Goal: Task Accomplishment & Management: Manage account settings

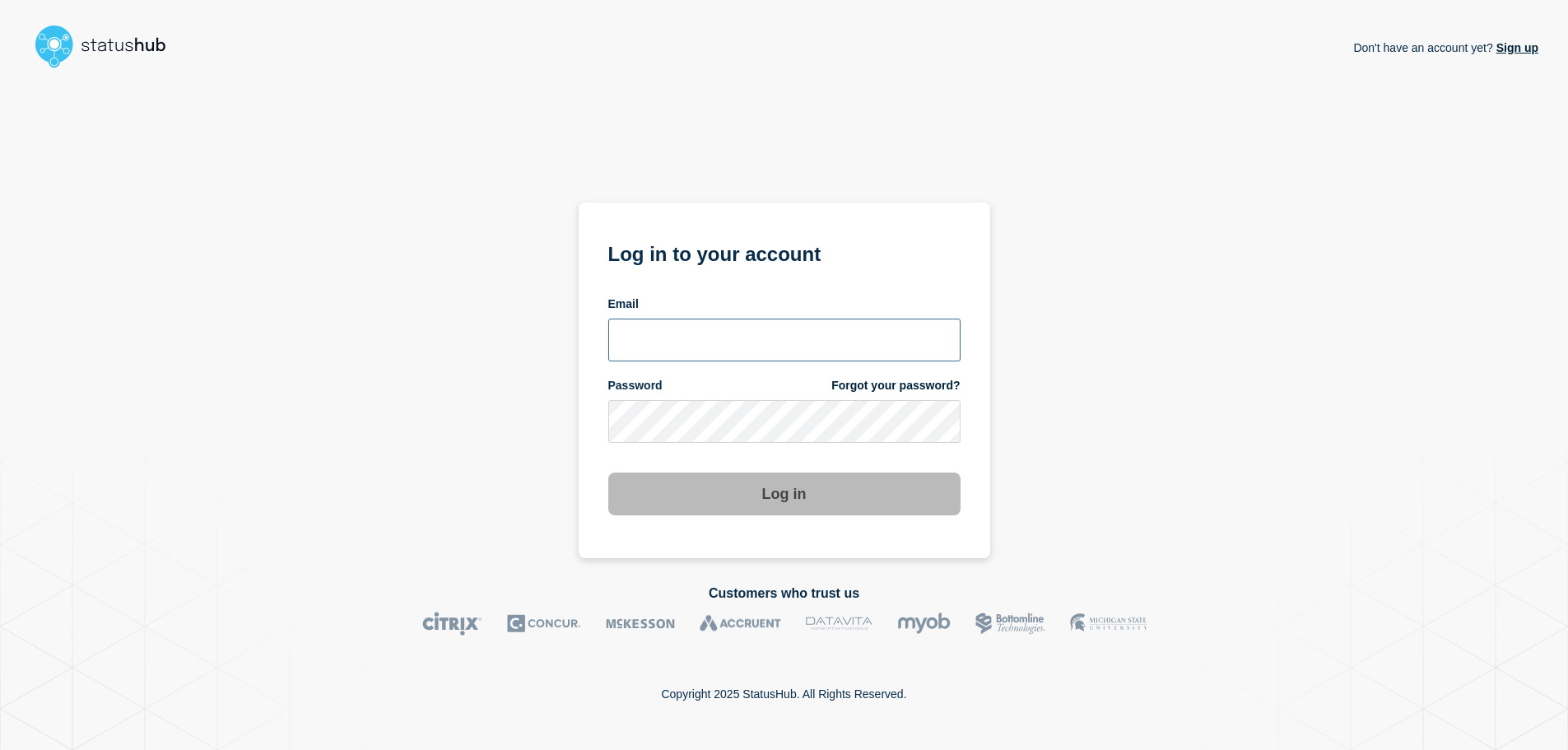
type input "xandra.martens@conexon.us"
click at [728, 495] on button "Log in" at bounding box center [784, 494] width 353 height 43
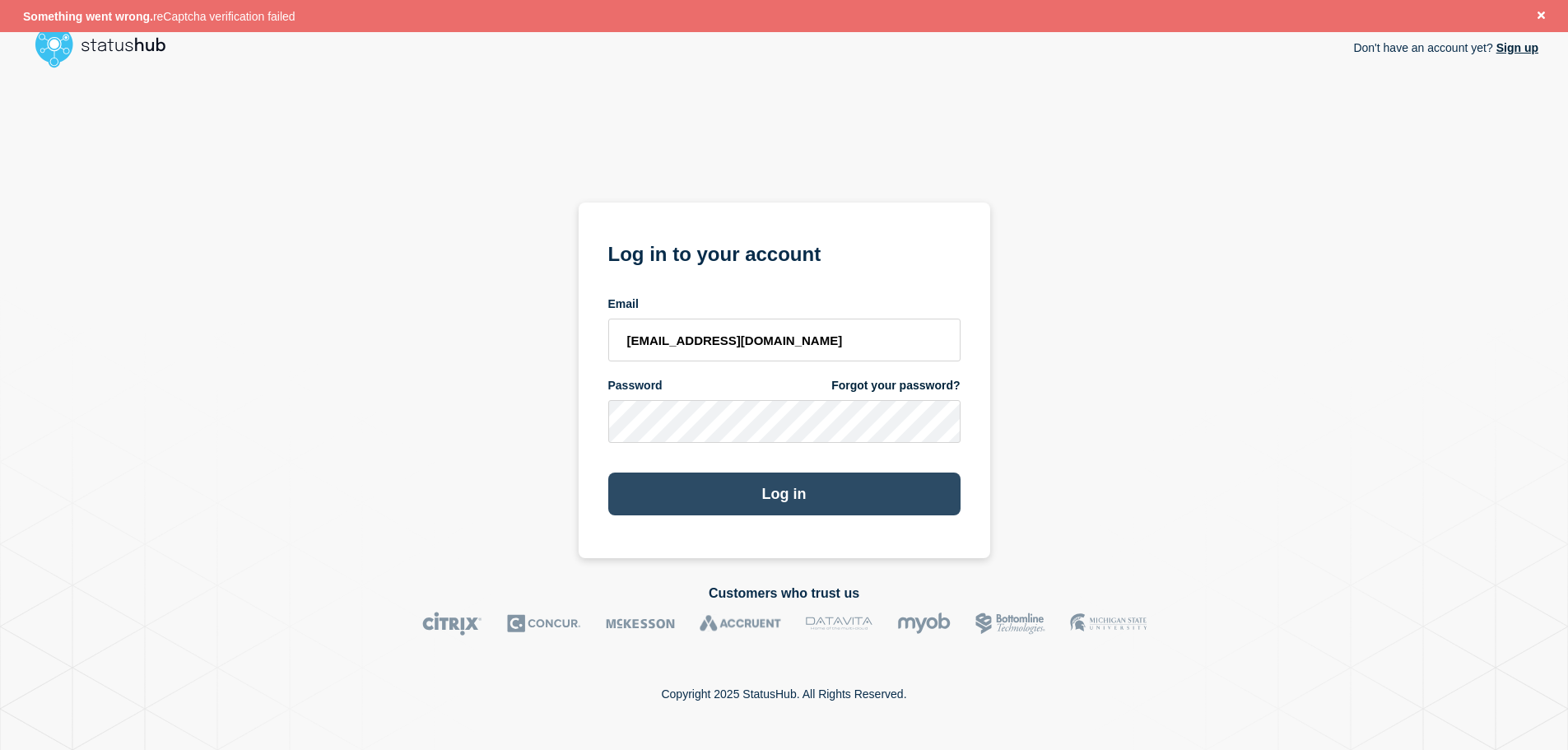
click at [740, 479] on button "Log in" at bounding box center [784, 494] width 353 height 43
click at [146, 14] on span "Something went wrong." at bounding box center [88, 16] width 130 height 13
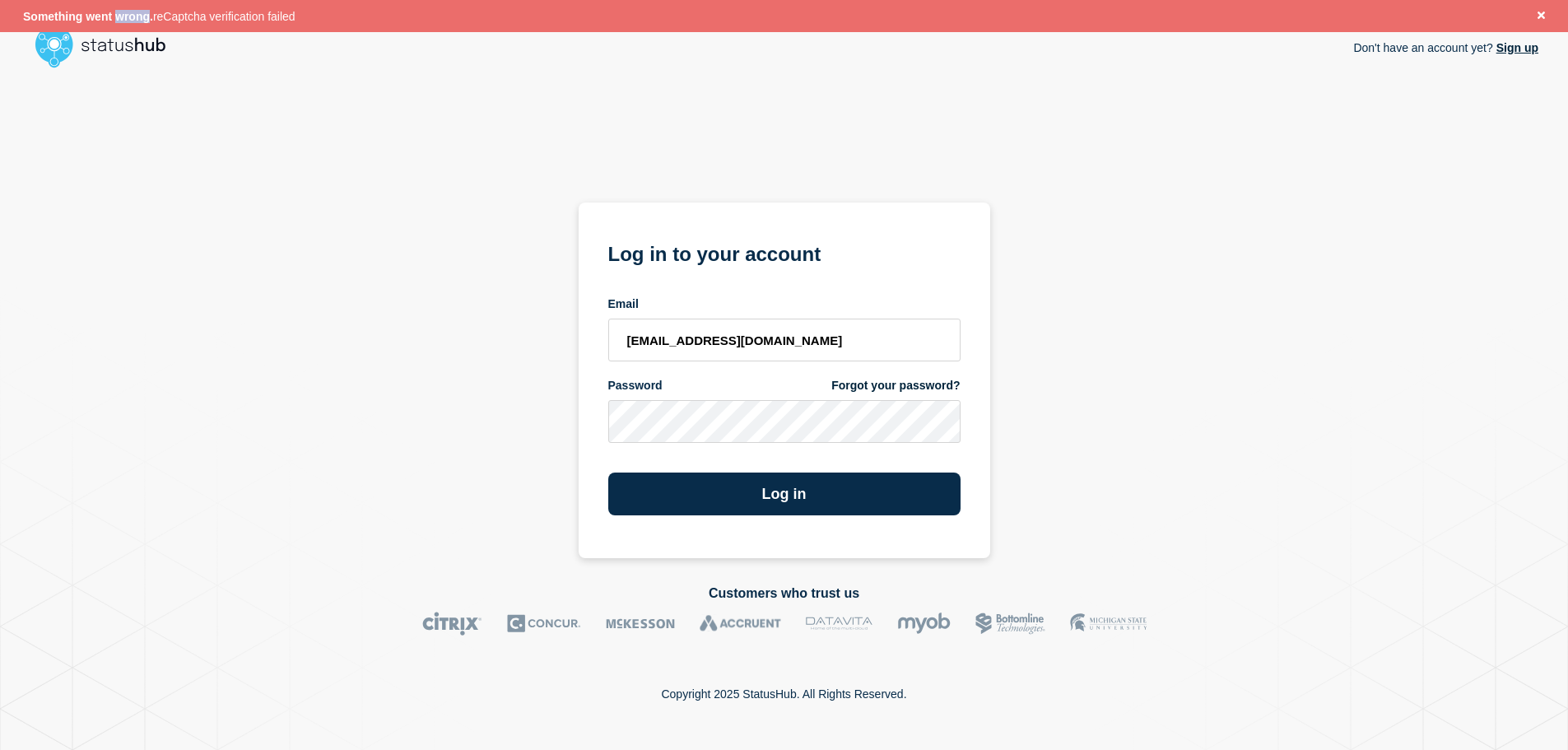
click at [146, 14] on span "Something went wrong." at bounding box center [88, 16] width 130 height 13
click at [443, 193] on div "Don't have an account yet? Sign up Log in to your account Email xandra.martens@…" at bounding box center [784, 316] width 1509 height 483
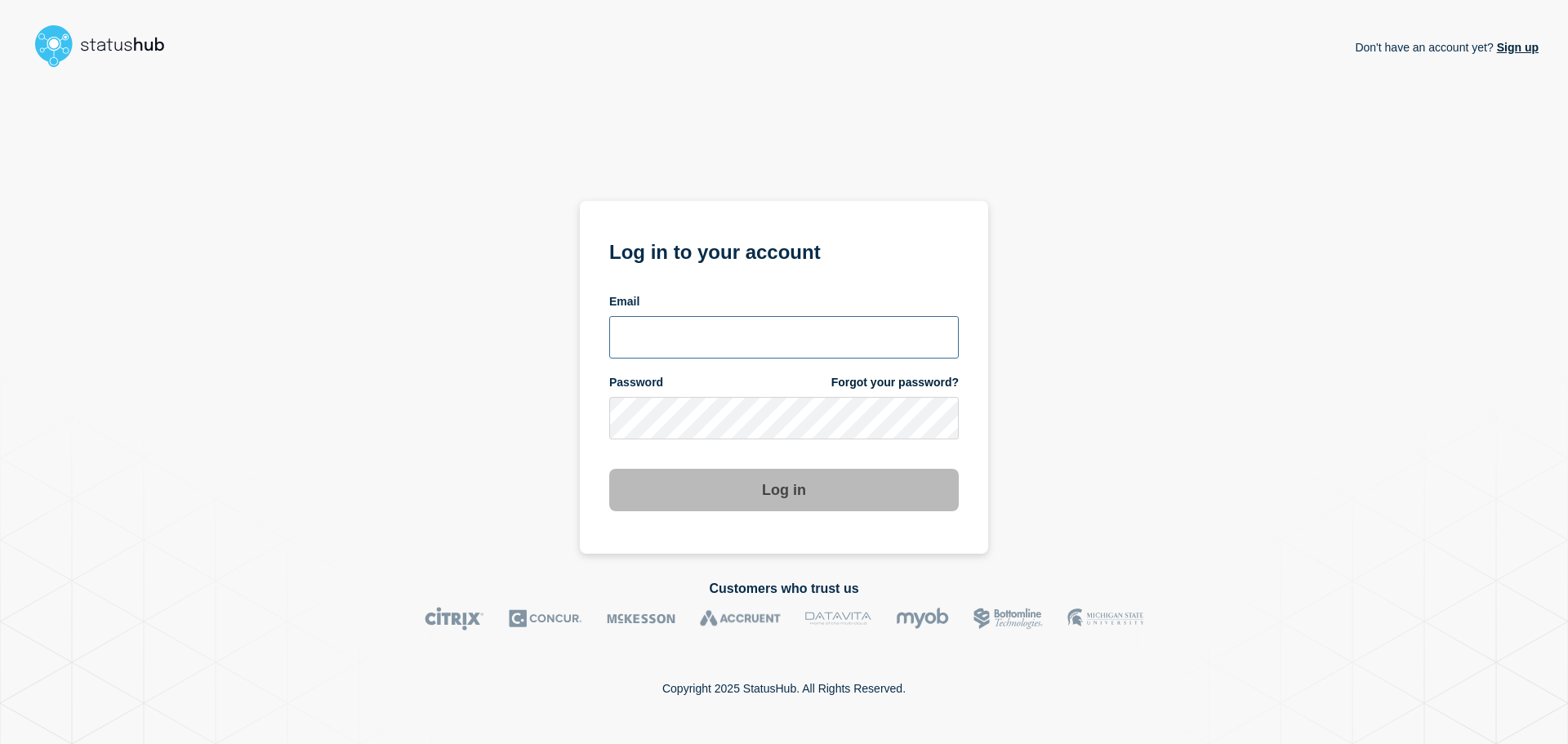
type input "[EMAIL_ADDRESS][DOMAIN_NAME]"
click at [724, 473] on button "Log in" at bounding box center [784, 490] width 350 height 43
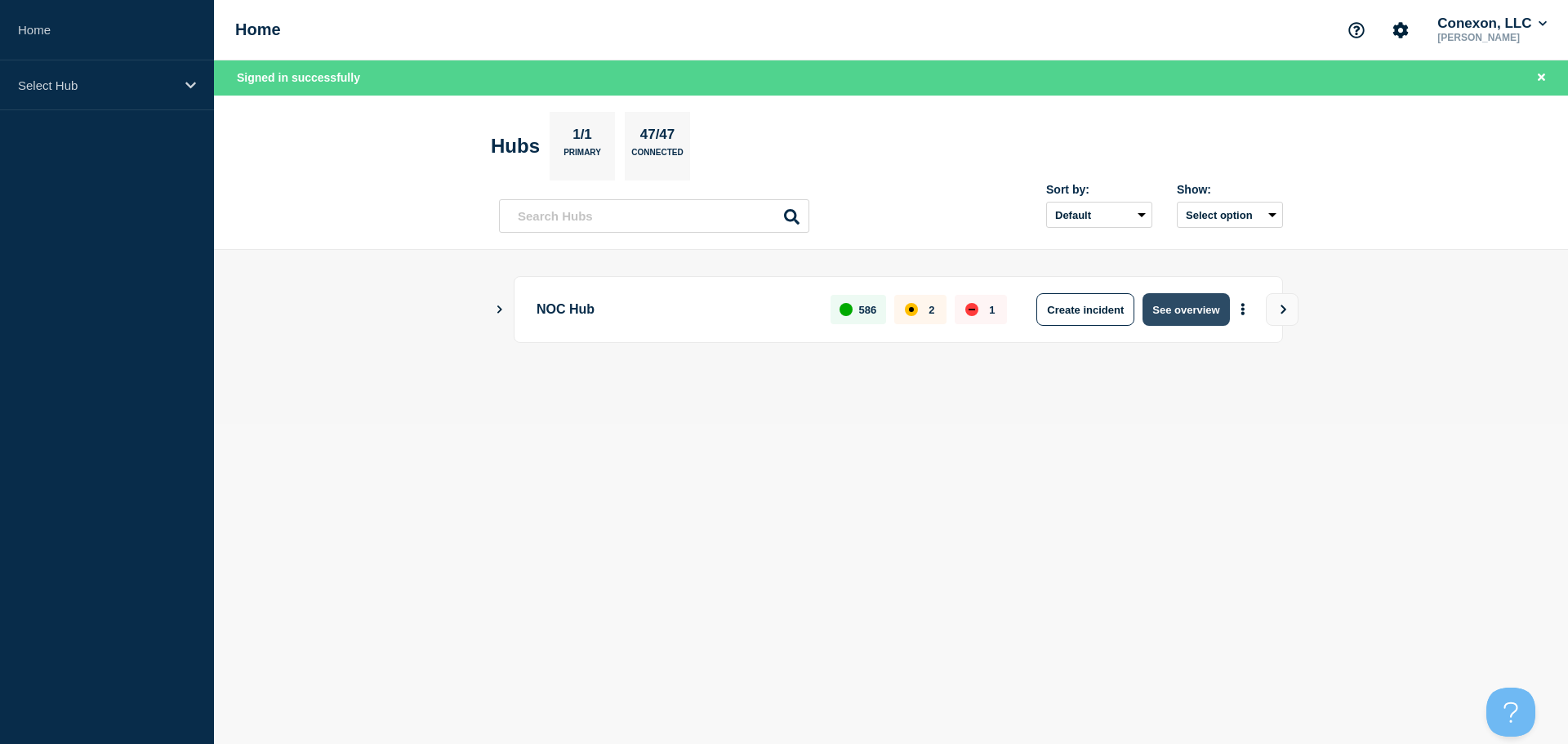
click at [1175, 316] on button "See overview" at bounding box center [1185, 309] width 86 height 32
